Goal: Find specific page/section: Find specific page/section

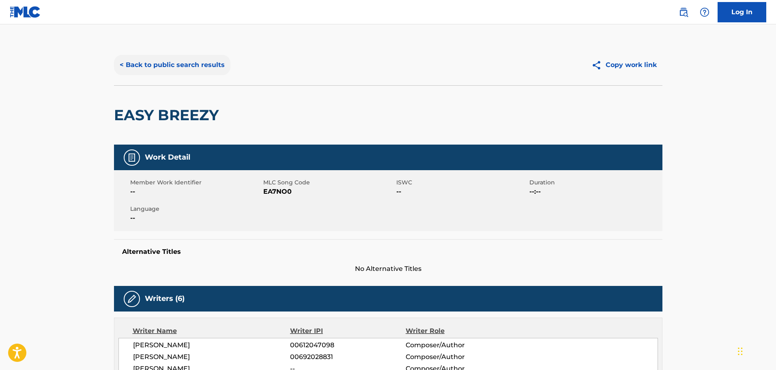
click at [177, 67] on button "< Back to public search results" at bounding box center [172, 65] width 116 height 20
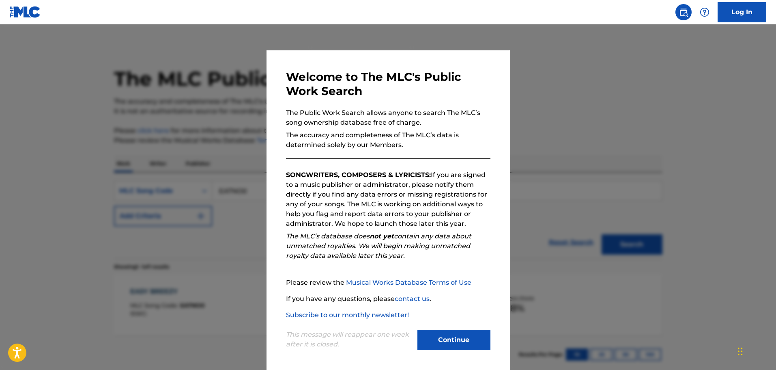
scroll to position [26, 0]
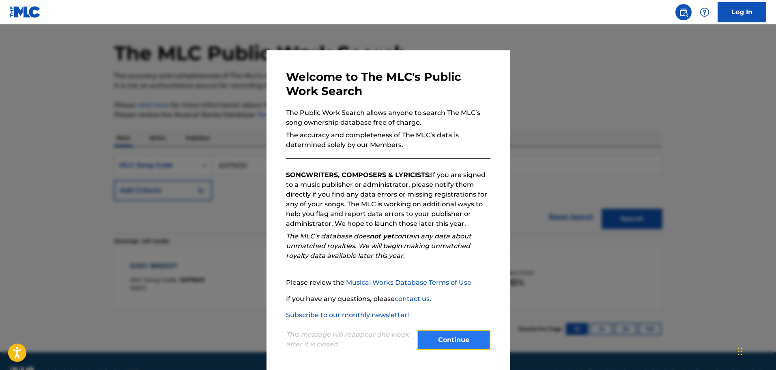
click at [452, 336] on button "Continue" at bounding box center [454, 340] width 73 height 20
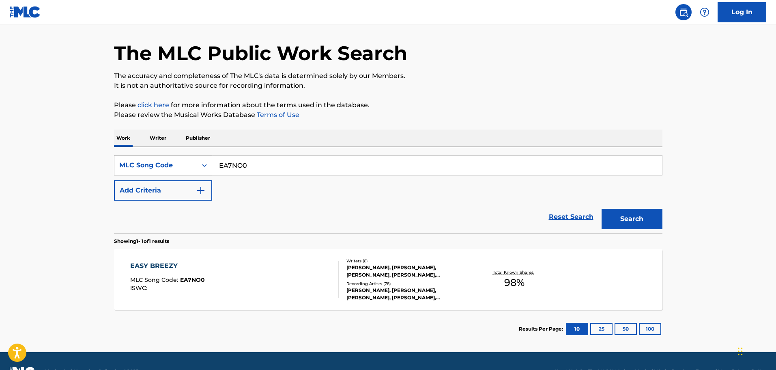
drag, startPoint x: 254, startPoint y: 169, endPoint x: 211, endPoint y: 169, distance: 42.2
click at [211, 169] on div "SearchWithCriteria557bbb66-429a-4e40-8e43-ea22a7b47305 MLC Song Code EA7NO0" at bounding box center [388, 165] width 549 height 20
paste input "X8145O"
type input "X8145O"
click at [623, 226] on button "Search" at bounding box center [632, 219] width 61 height 20
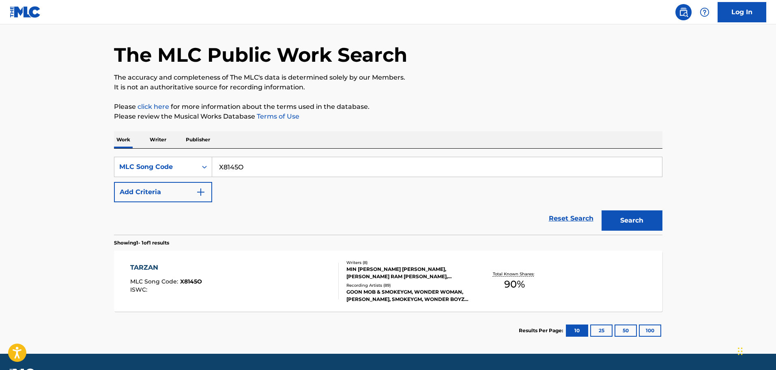
scroll to position [47, 0]
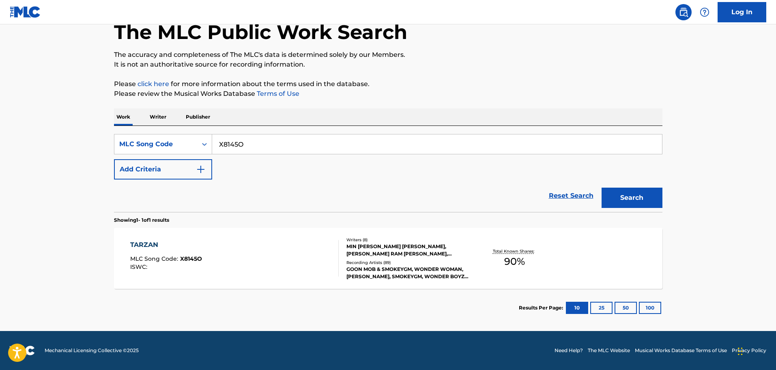
click at [399, 245] on div "MIN [PERSON_NAME] [PERSON_NAME], [PERSON_NAME] RAM [PERSON_NAME], [PERSON_NAME]…" at bounding box center [408, 250] width 123 height 15
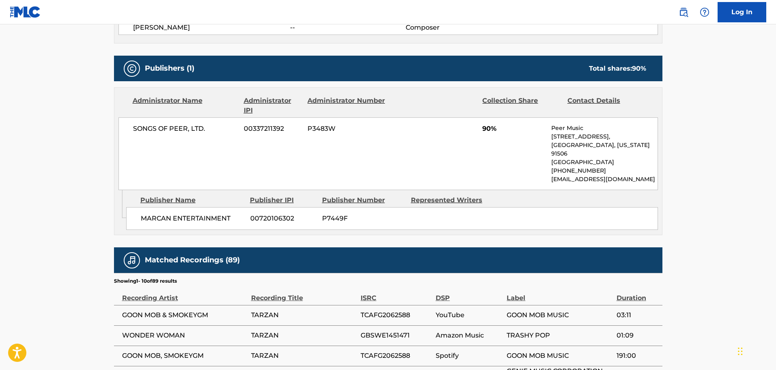
scroll to position [406, 0]
